Goal: Transaction & Acquisition: Obtain resource

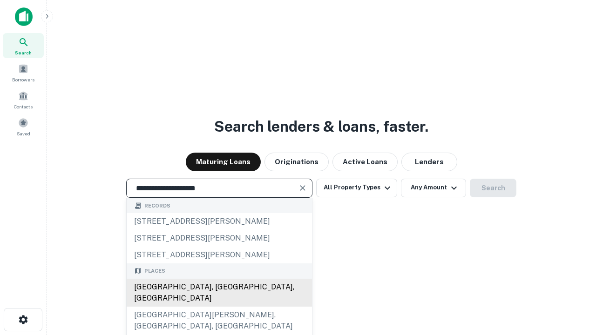
click at [219, 307] on div "[GEOGRAPHIC_DATA], [GEOGRAPHIC_DATA], [GEOGRAPHIC_DATA]" at bounding box center [219, 293] width 185 height 28
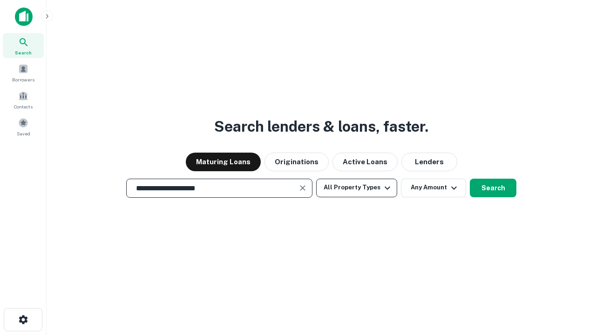
type input "**********"
click at [357, 188] on button "All Property Types" at bounding box center [356, 188] width 81 height 19
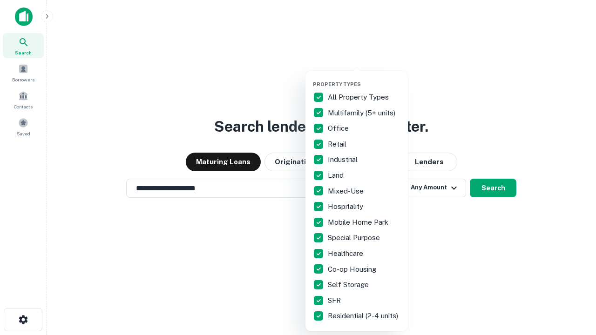
click at [364, 78] on button "button" at bounding box center [364, 78] width 102 height 0
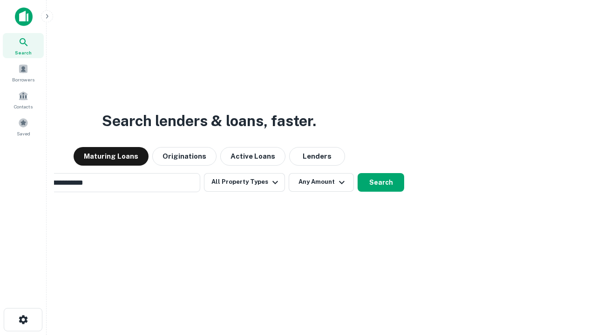
scroll to position [14, 0]
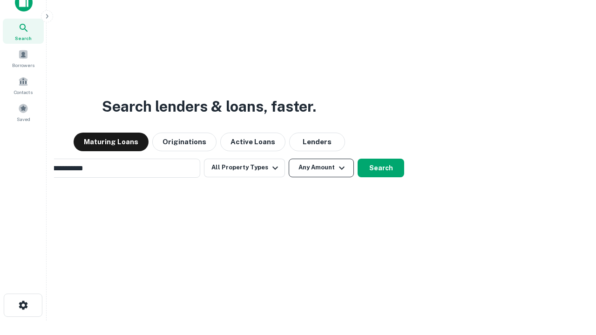
click at [289, 159] on button "Any Amount" at bounding box center [321, 168] width 65 height 19
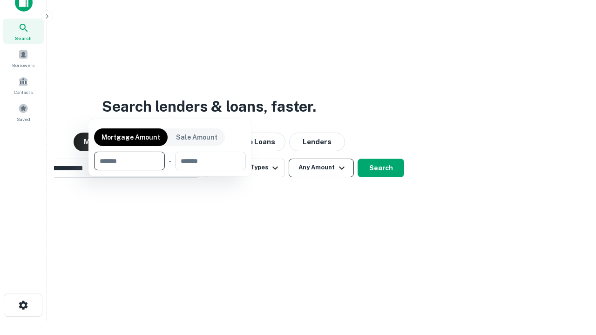
scroll to position [67, 264]
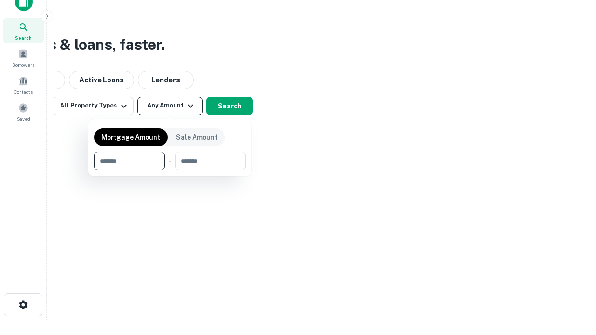
type input "*******"
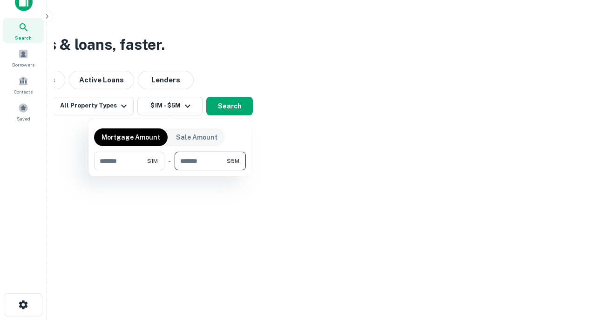
type input "*******"
click at [170, 170] on button "button" at bounding box center [170, 170] width 152 height 0
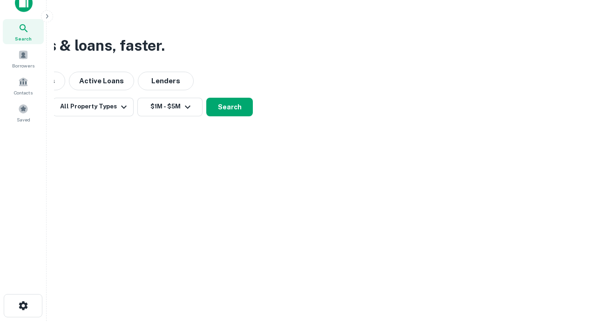
scroll to position [6, 172]
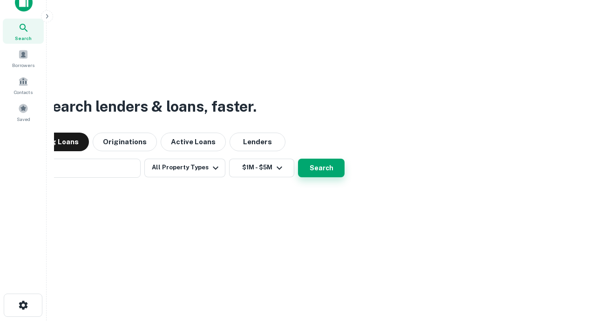
click at [298, 159] on button "Search" at bounding box center [321, 168] width 47 height 19
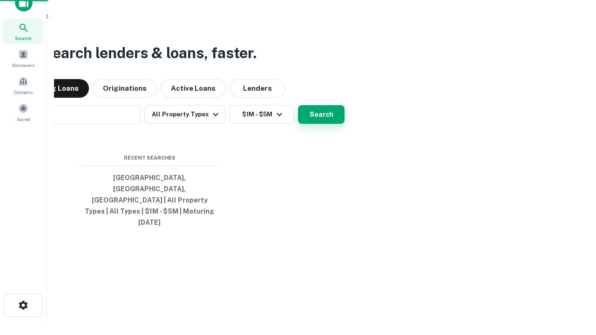
scroll to position [25, 264]
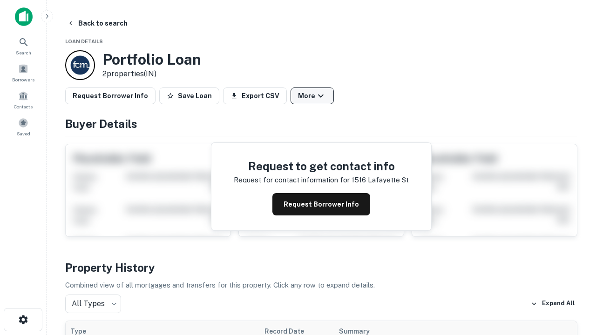
click at [312, 96] on button "More" at bounding box center [312, 96] width 43 height 17
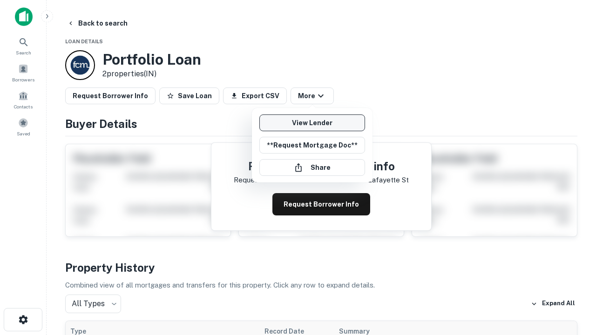
click at [312, 123] on link "View Lender" at bounding box center [312, 123] width 106 height 17
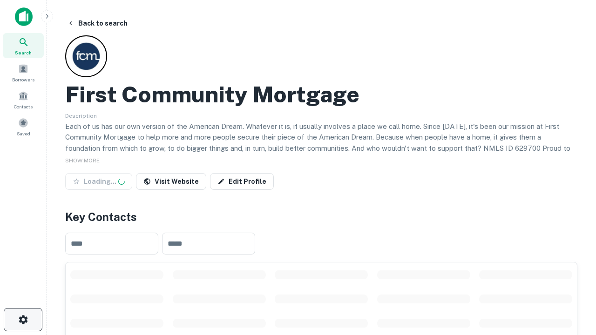
click at [23, 320] on icon "button" at bounding box center [23, 319] width 11 height 11
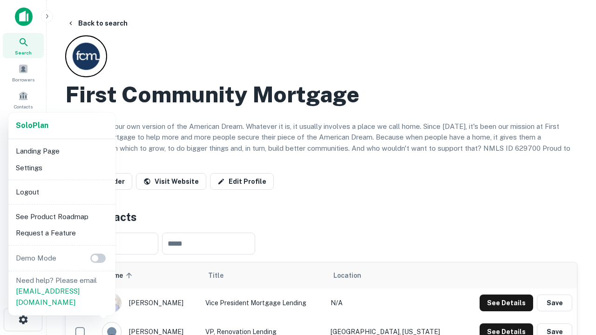
click at [61, 192] on li "Logout" at bounding box center [62, 192] width 100 height 17
